Goal: Task Accomplishment & Management: Manage account settings

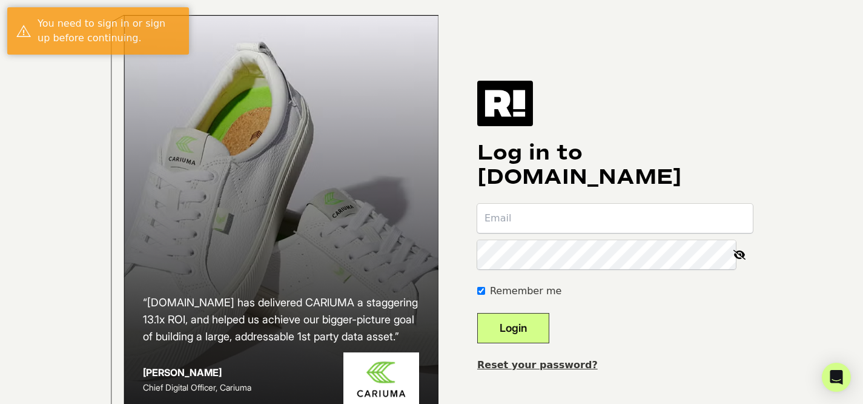
click at [545, 233] on input "email" at bounding box center [615, 218] width 276 height 29
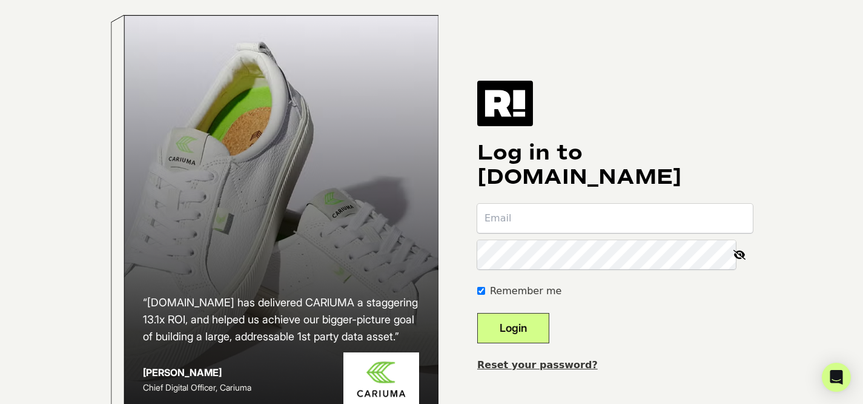
paste input "[PERSON_NAME][EMAIL_ADDRESS][PERSON_NAME][DOMAIN_NAME]"
type input "[PERSON_NAME][EMAIL_ADDRESS][PERSON_NAME][DOMAIN_NAME]"
click at [549, 337] on button "Login" at bounding box center [513, 328] width 72 height 30
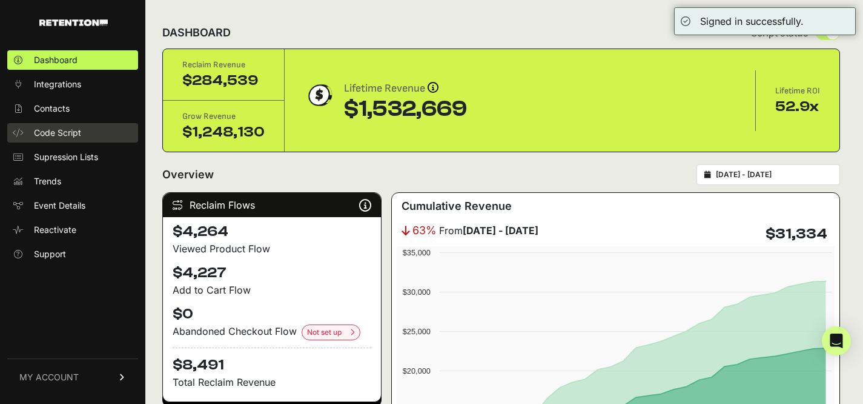
click at [59, 131] on span "Code Script" at bounding box center [57, 133] width 47 height 12
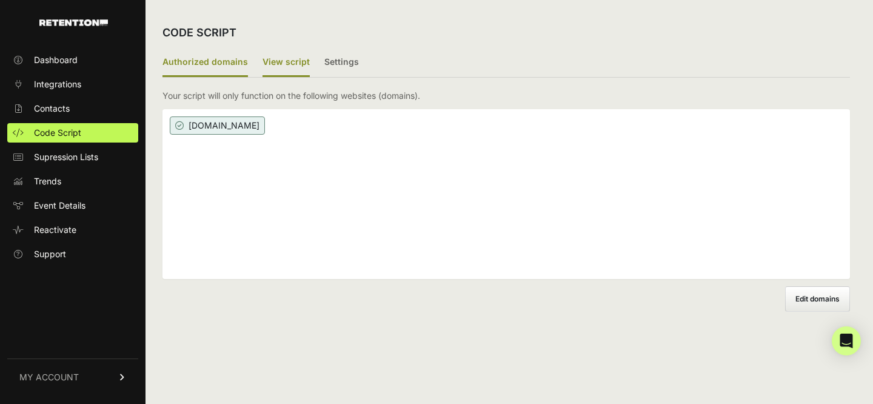
click at [278, 49] on label "View script" at bounding box center [285, 62] width 47 height 28
click at [0, 0] on input "View script" at bounding box center [0, 0] width 0 height 0
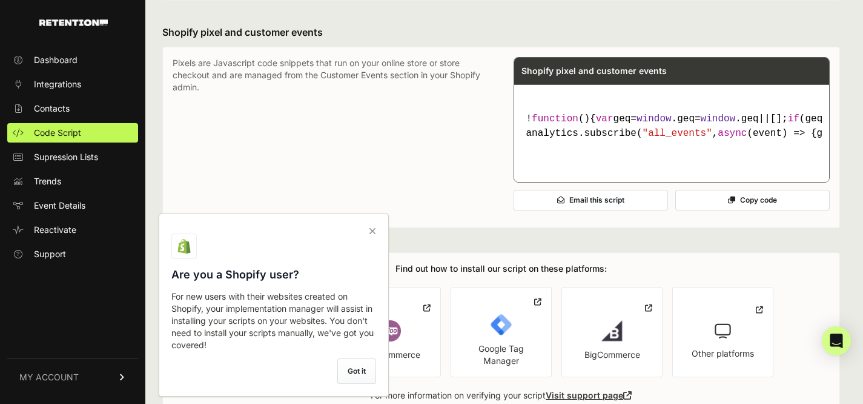
scroll to position [1008, 0]
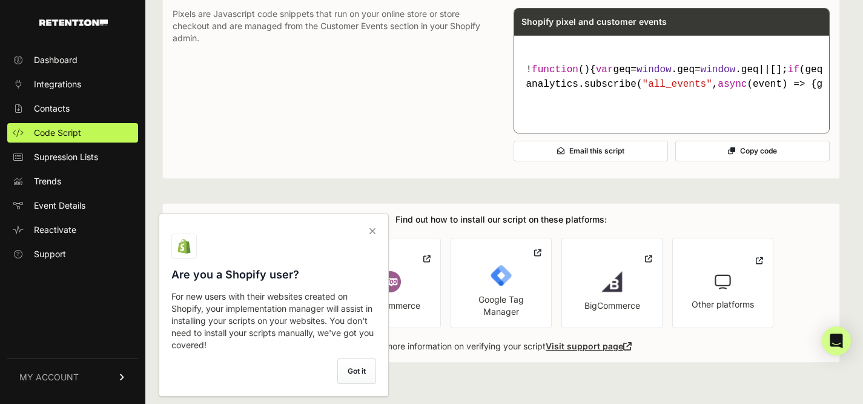
click at [371, 227] on icon at bounding box center [372, 230] width 17 height 19
click at [0, 0] on input "checkbox" at bounding box center [0, 0] width 0 height 0
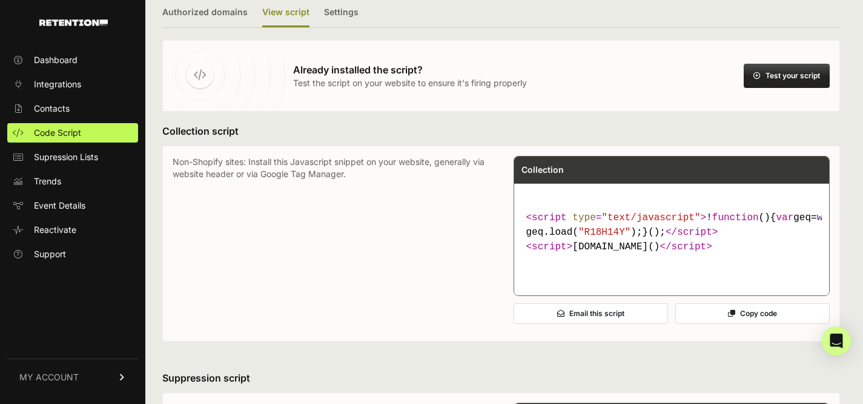
scroll to position [0, 0]
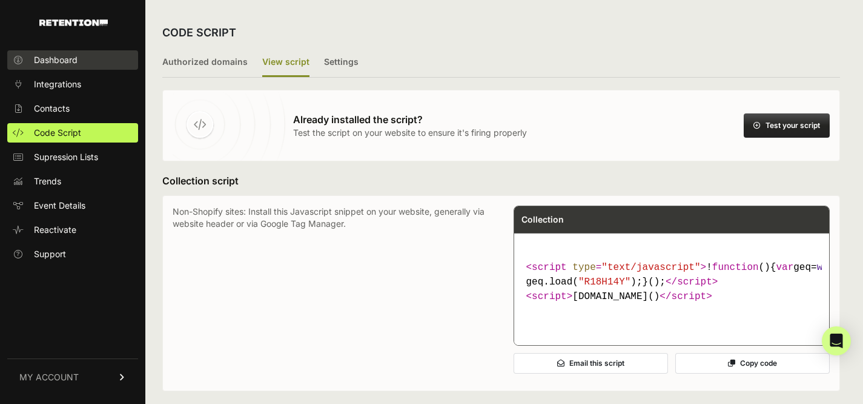
click at [71, 61] on span "Dashboard" at bounding box center [56, 60] width 44 height 12
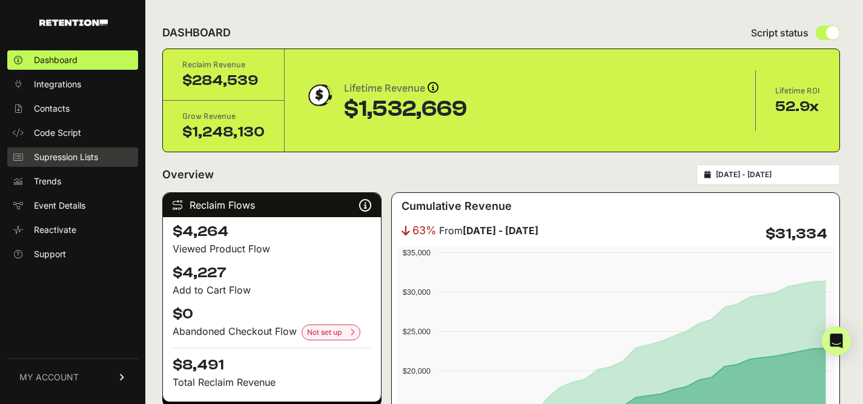
click at [73, 154] on span "Supression Lists" at bounding box center [66, 157] width 64 height 12
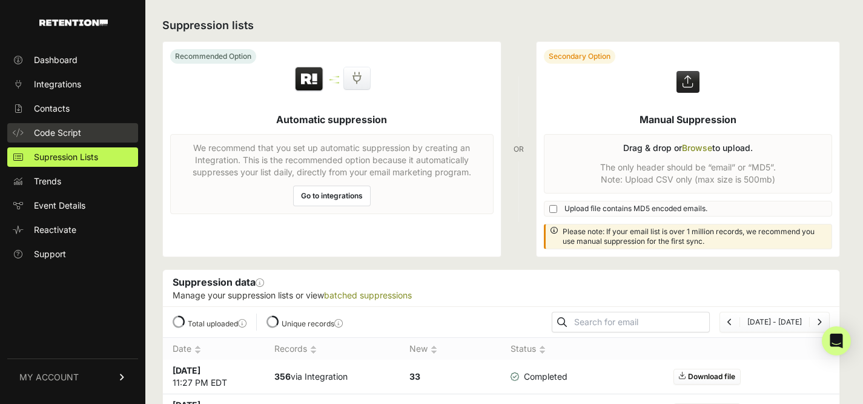
click at [78, 128] on span "Code Script" at bounding box center [57, 133] width 47 height 12
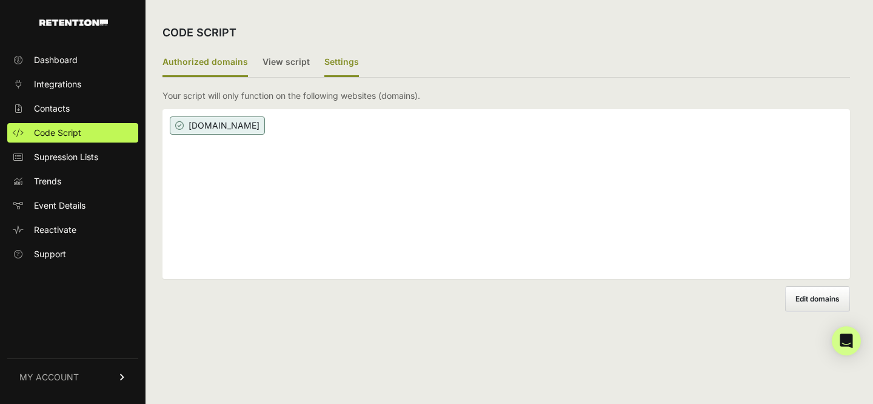
click at [327, 59] on label "Settings" at bounding box center [341, 62] width 35 height 28
click at [0, 0] on input "Settings" at bounding box center [0, 0] width 0 height 0
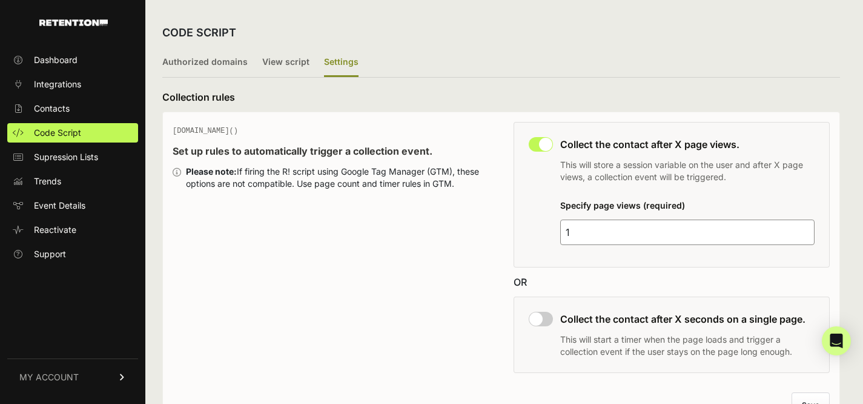
click at [583, 230] on input "1" at bounding box center [687, 231] width 255 height 25
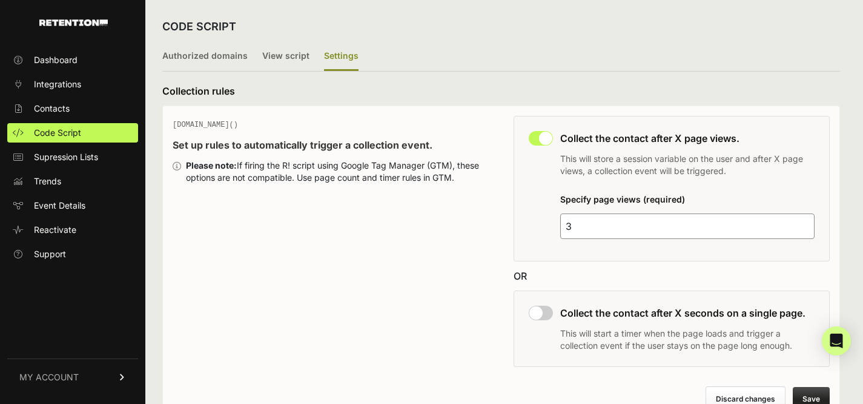
scroll to position [15, 0]
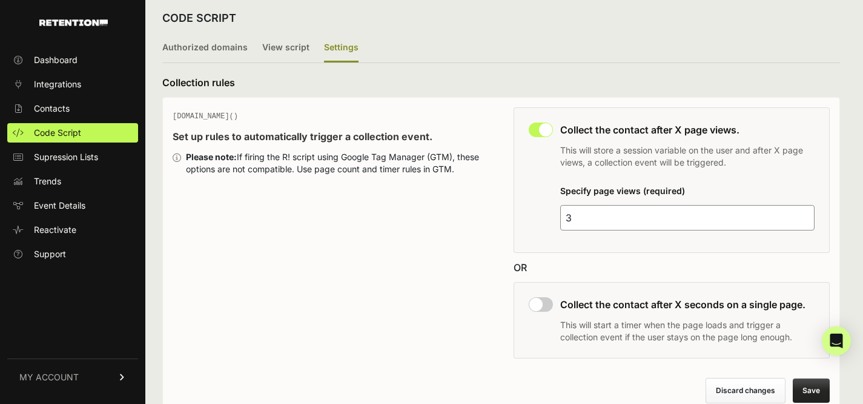
type input "3"
click at [817, 390] on button "Save" at bounding box center [811, 390] width 37 height 24
